Goal: Task Accomplishment & Management: Complete application form

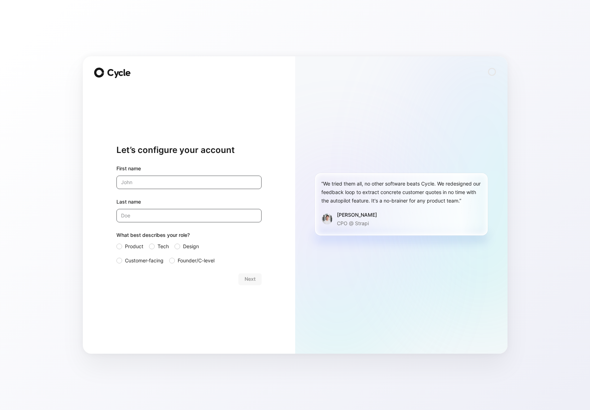
click at [171, 185] on input "text" at bounding box center [188, 182] width 145 height 13
type input "Gyan"
type input "Karnm"
type input "[PERSON_NAME]"
click at [158, 182] on input "Gyan" at bounding box center [188, 182] width 145 height 13
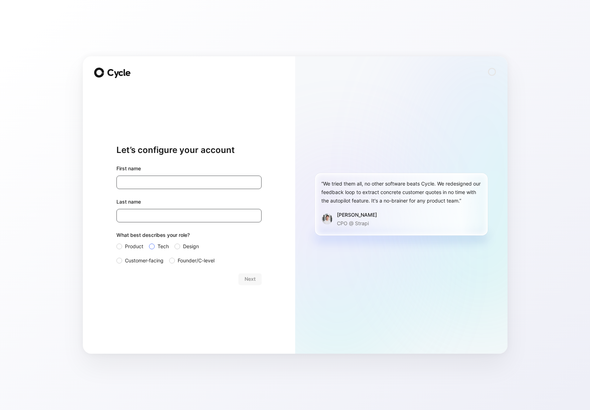
click at [151, 249] on div at bounding box center [152, 247] width 6 height 6
click at [149, 242] on input "Tech" at bounding box center [149, 242] width 0 height 0
click at [248, 279] on span "Next" at bounding box center [250, 279] width 11 height 8
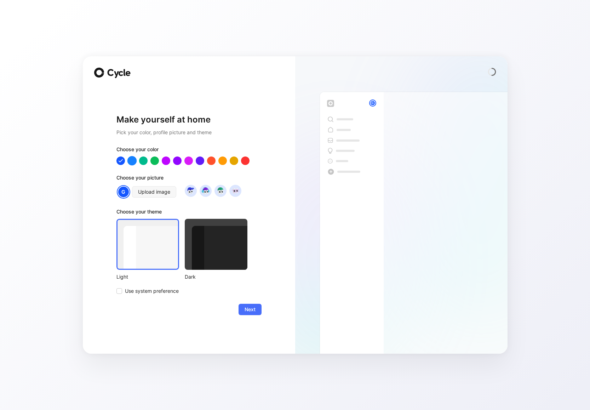
click at [132, 159] on div at bounding box center [131, 160] width 9 height 9
click at [201, 231] on div at bounding box center [216, 244] width 63 height 51
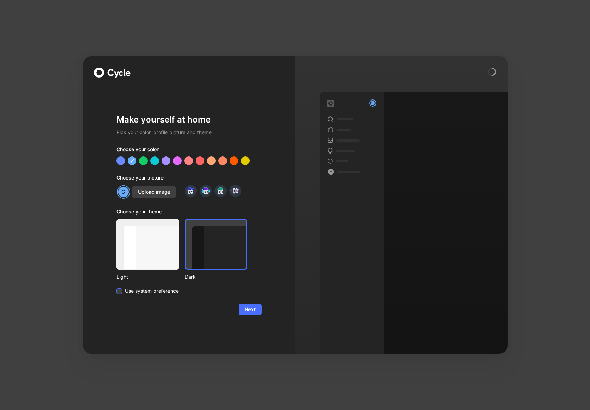
click at [149, 290] on span "Use system preference" at bounding box center [152, 291] width 54 height 8
click at [116, 287] on input "Use system preference" at bounding box center [116, 287] width 0 height 0
click at [252, 311] on span "Next" at bounding box center [250, 309] width 11 height 8
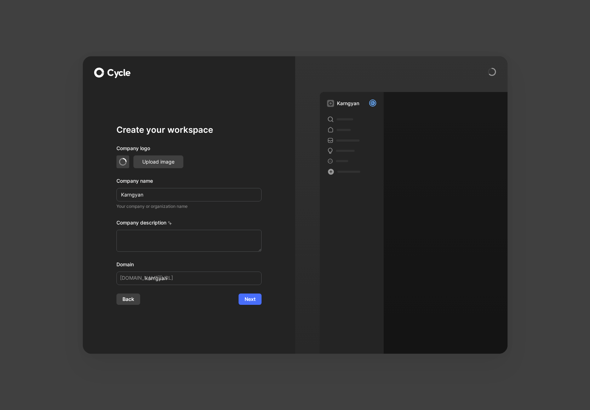
type input "K"
type input "k"
type input "KA"
type input "ka"
type input "KAR"
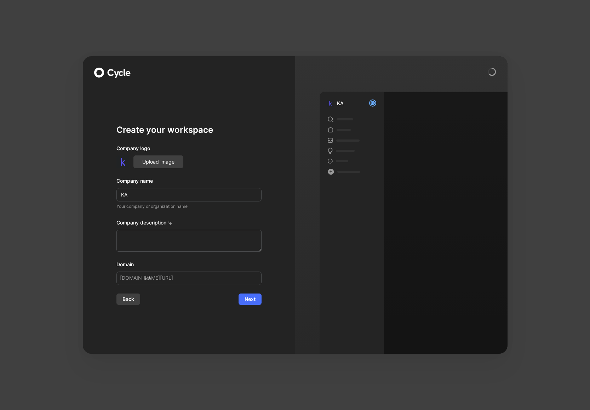
type input "kar"
type input "[PERSON_NAME]"
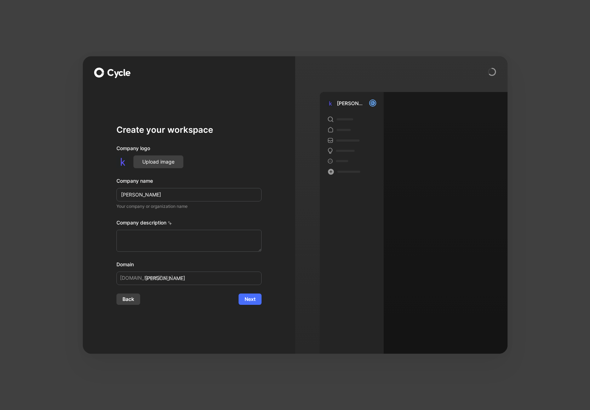
type input "[PERSON_NAME]"
type input "KARNST"
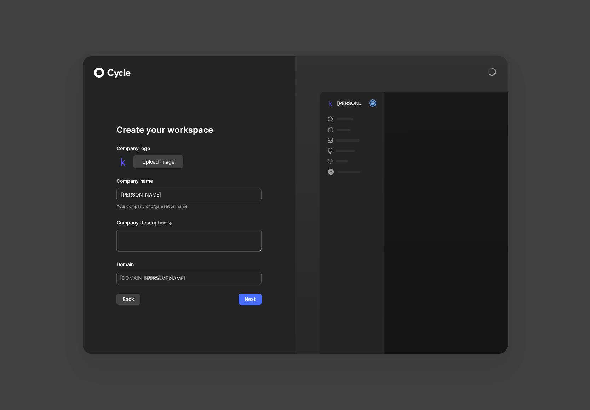
type input "karnst"
type input "KARNSTA"
type input "karnsta"
type input "KARNSTAC"
type input "karnstac"
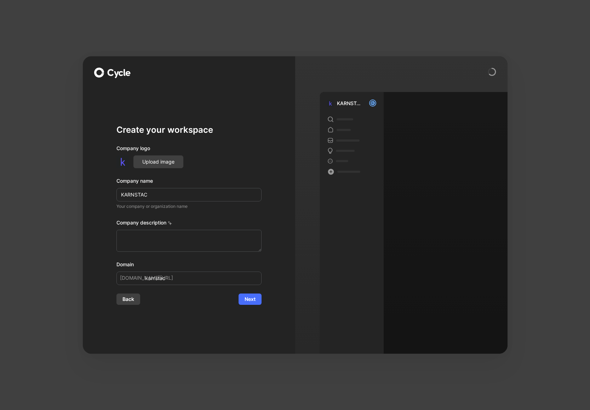
type input "KARNSTACK"
type input "karnstack"
type input "KARNSTACK"
click at [107, 233] on div "Create your workspace Company logo Upload image Company name KARNSTACK Your com…" at bounding box center [189, 204] width 212 height 297
click at [249, 298] on span "Next" at bounding box center [250, 299] width 11 height 8
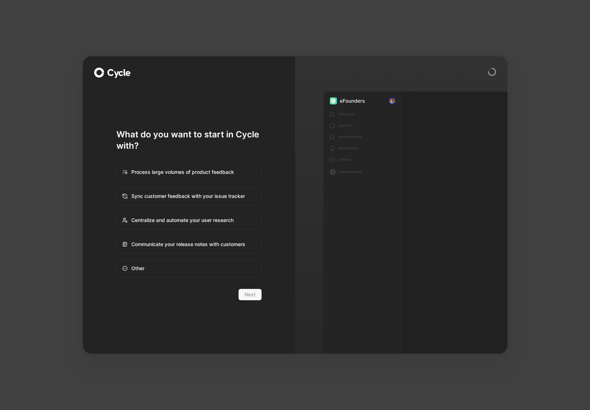
click at [251, 298] on div "Next" at bounding box center [188, 294] width 145 height 11
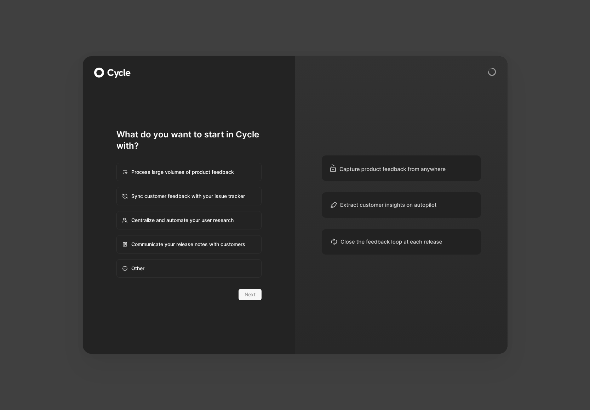
click at [187, 173] on div "Process large volumes of product feedback" at bounding box center [189, 172] width 144 height 17
click at [117, 164] on input "Process large volumes of product feedback" at bounding box center [117, 163] width 0 height 0
radio input "true"
click at [194, 199] on div "Sync customer feedback with your issue tracker" at bounding box center [189, 196] width 144 height 17
click at [117, 188] on input "Sync customer feedback with your issue tracker" at bounding box center [117, 187] width 0 height 0
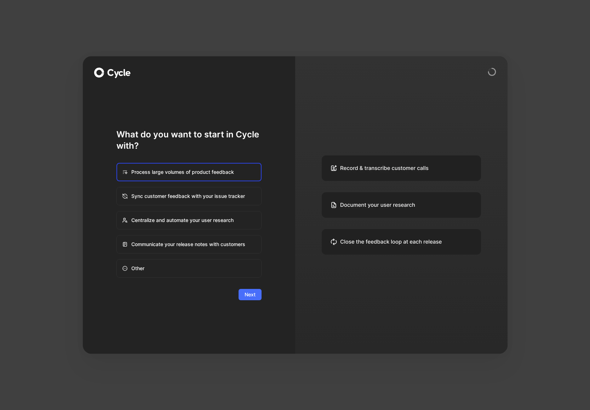
radio input "true"
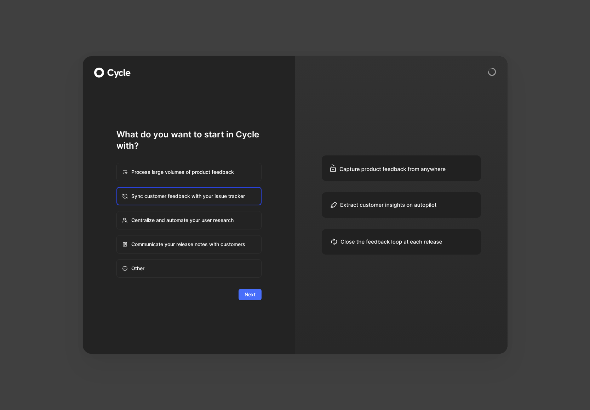
click at [193, 172] on div "Process large volumes of product feedback" at bounding box center [189, 172] width 144 height 17
click at [117, 164] on input "Process large volumes of product feedback" at bounding box center [117, 163] width 0 height 0
radio input "true"
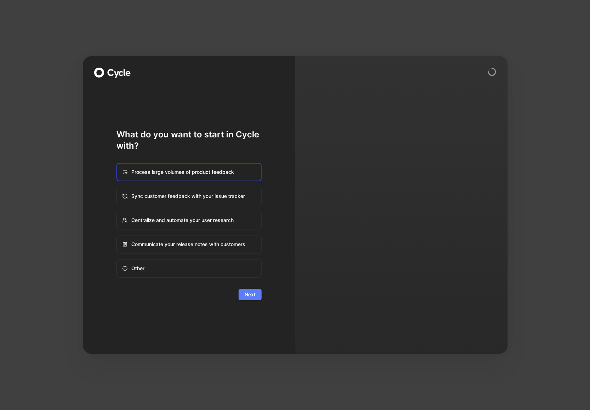
click at [246, 290] on span "Next" at bounding box center [250, 294] width 11 height 8
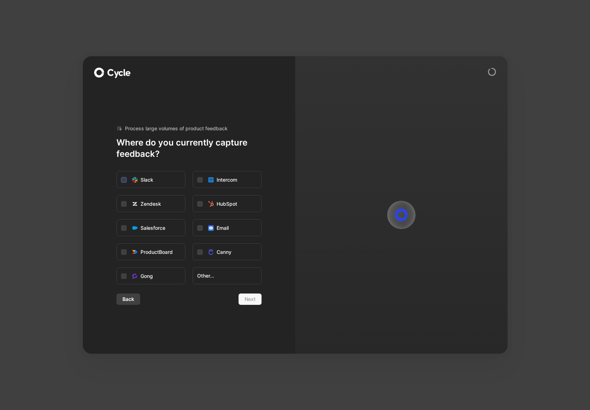
click at [151, 179] on div "Slack" at bounding box center [147, 180] width 13 height 8
click at [117, 171] on input "Slack" at bounding box center [117, 171] width 0 height 0
click at [244, 299] on button "Next" at bounding box center [250, 298] width 23 height 11
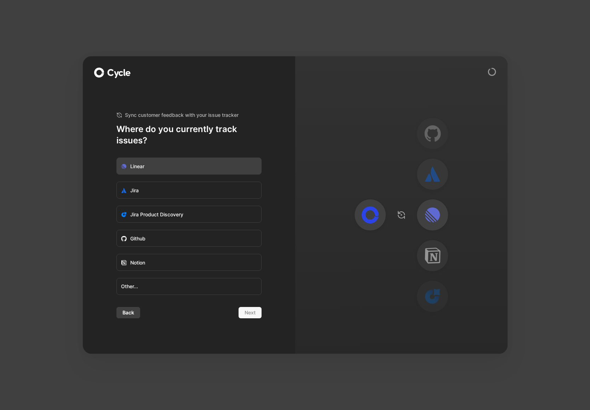
click at [175, 160] on label "Linear" at bounding box center [189, 166] width 144 height 17
click at [117, 158] on input "Linear" at bounding box center [117, 158] width 0 height 0
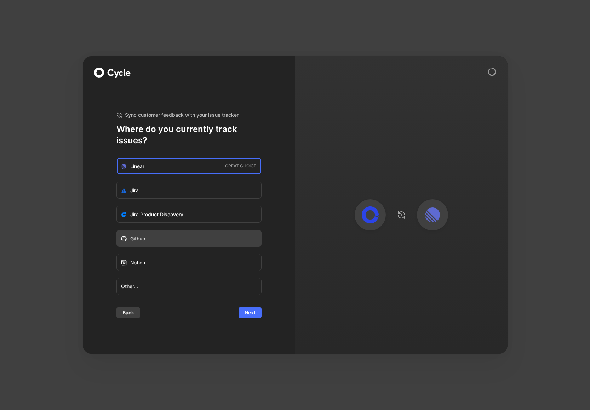
click at [182, 233] on label "Github" at bounding box center [189, 238] width 144 height 17
click at [117, 230] on input "Github" at bounding box center [117, 230] width 0 height 0
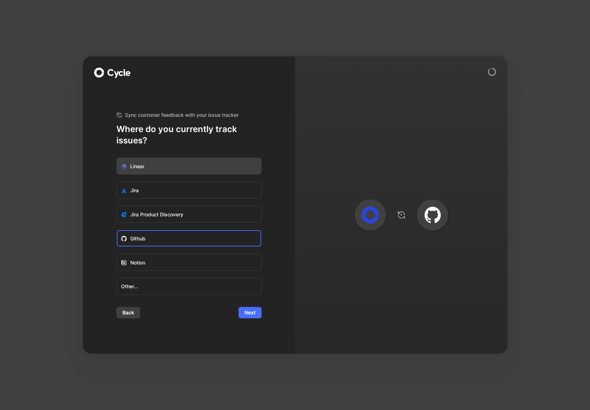
click at [200, 174] on label "Linear" at bounding box center [189, 166] width 144 height 17
click at [117, 158] on input "Linear" at bounding box center [117, 158] width 0 height 0
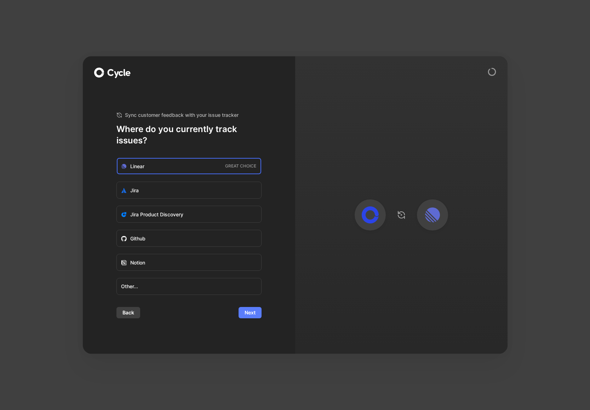
click at [250, 315] on span "Next" at bounding box center [250, 312] width 11 height 8
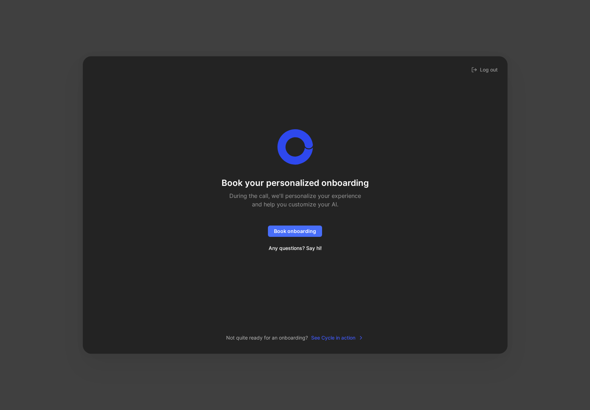
click at [331, 339] on span "See Cycle in action" at bounding box center [337, 337] width 53 height 8
click at [493, 340] on img at bounding box center [490, 336] width 17 height 17
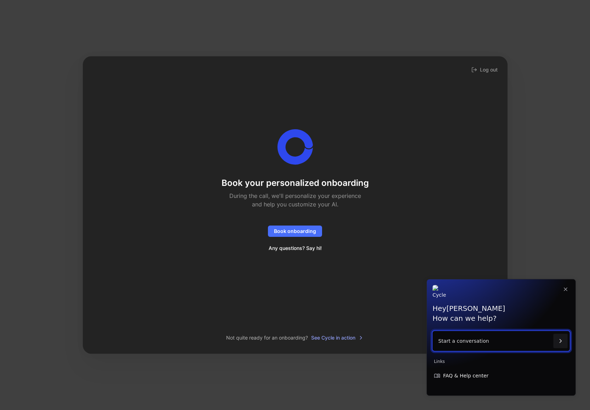
click at [491, 340] on p "Start a conversation" at bounding box center [494, 341] width 112 height 20
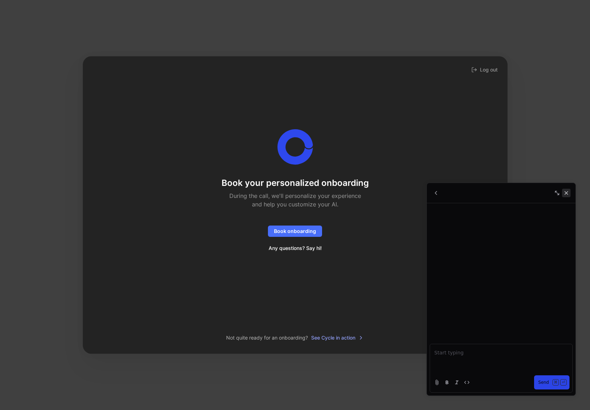
click at [568, 194] on icon "Close" at bounding box center [567, 193] width 4 height 4
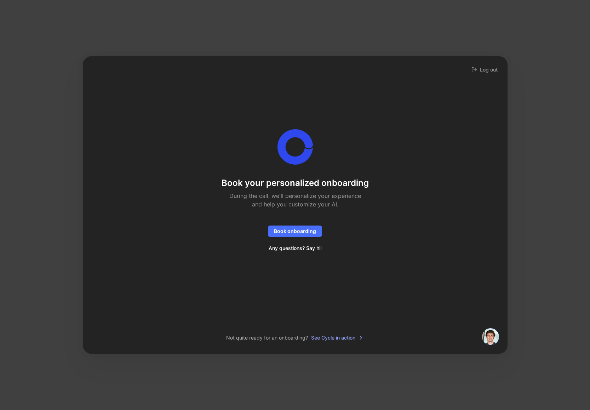
click at [216, 218] on div "Book your personalized onboarding During the call, we'll personalize your exper…" at bounding box center [295, 191] width 402 height 125
click at [498, 68] on button "Log out" at bounding box center [484, 70] width 29 height 10
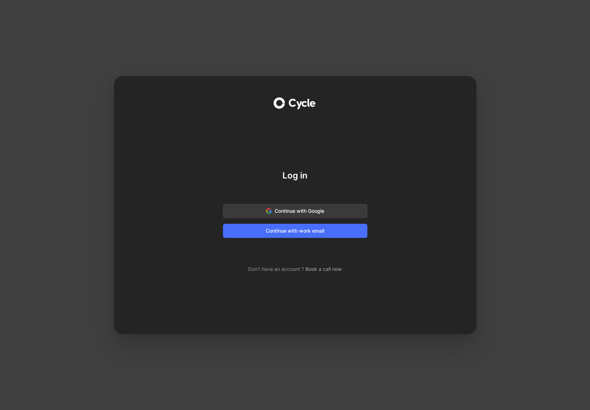
click at [282, 213] on span "Continue with Google" at bounding box center [295, 211] width 127 height 8
